Goal: Check status: Check status

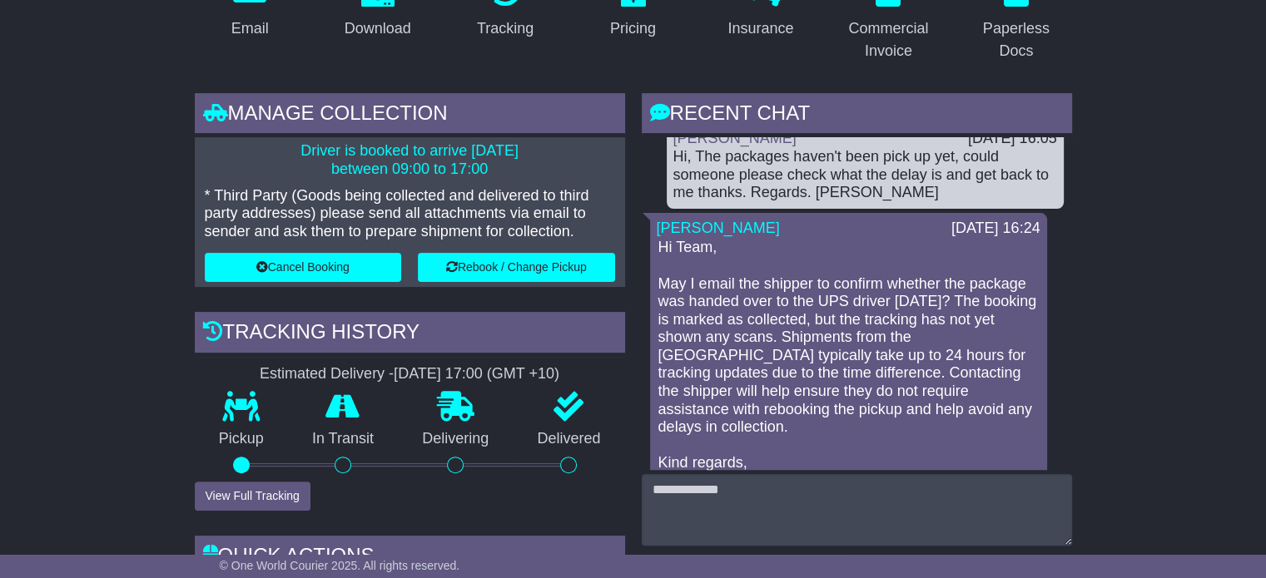
scroll to position [353, 0]
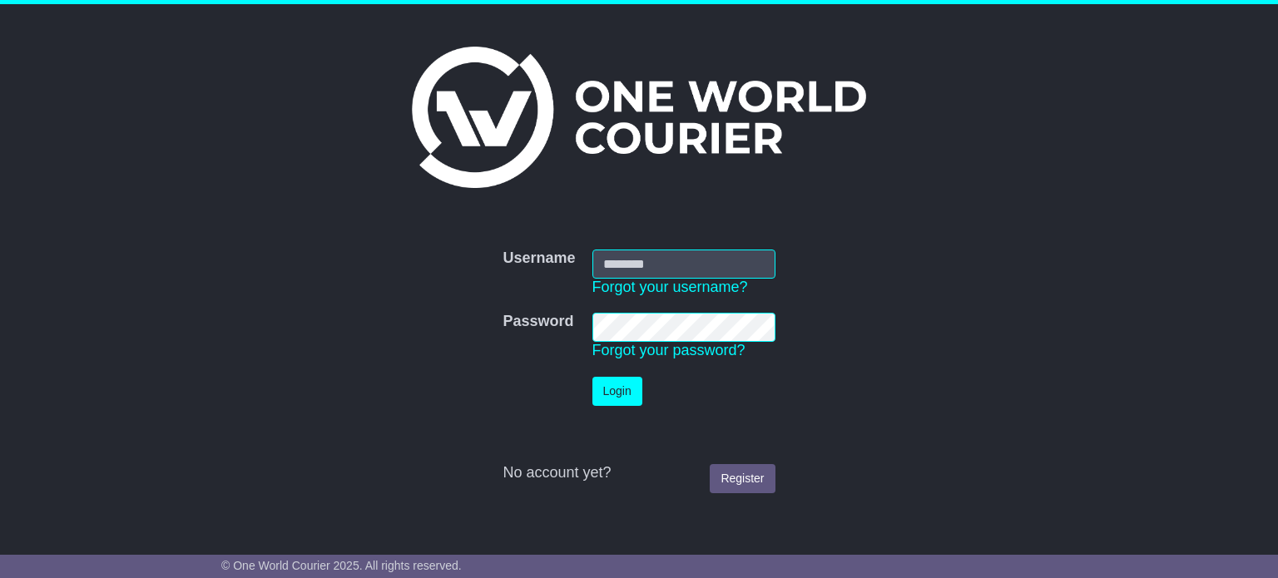
type input "**********"
click at [610, 395] on button "Login" at bounding box center [618, 391] width 50 height 29
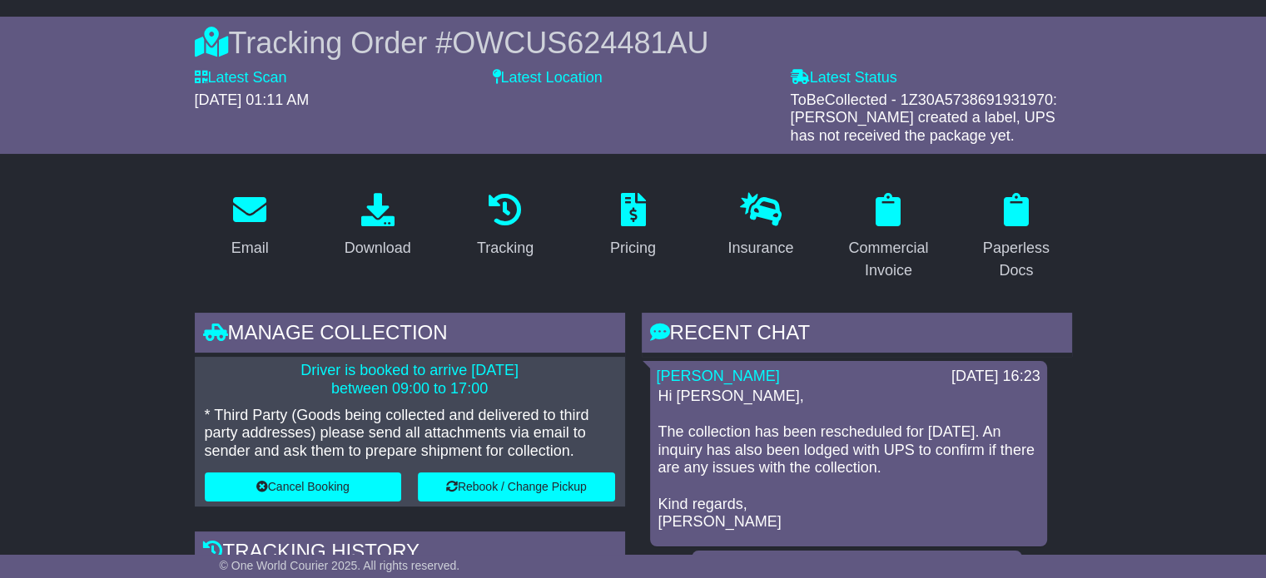
scroll to position [132, 0]
